Goal: Entertainment & Leisure: Browse casually

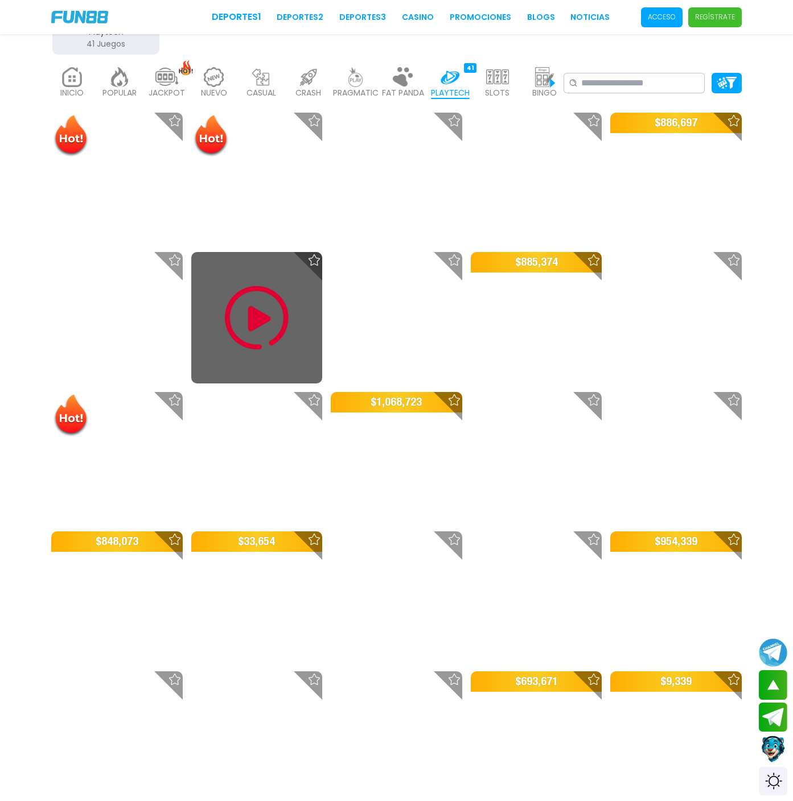
scroll to position [296, 0]
